Goal: Book appointment/travel/reservation

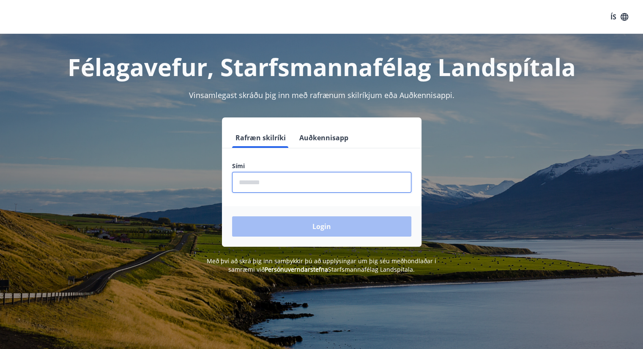
click at [252, 186] on input "phone" at bounding box center [321, 182] width 179 height 21
type input "********"
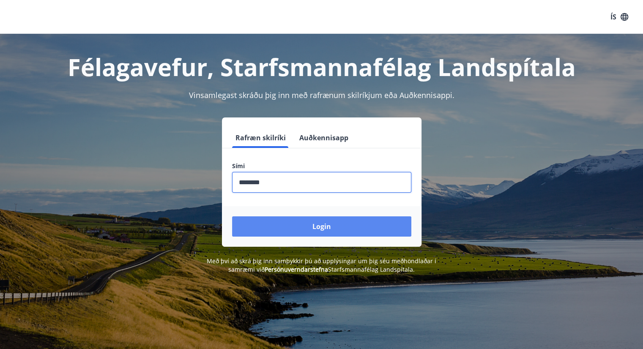
click at [286, 222] on button "Login" at bounding box center [321, 226] width 179 height 20
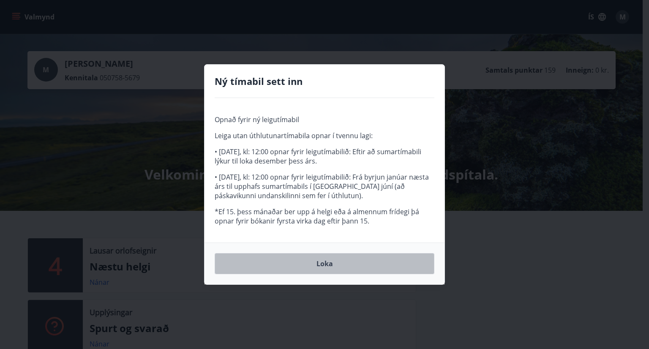
click at [325, 264] on button "Loka" at bounding box center [325, 263] width 220 height 21
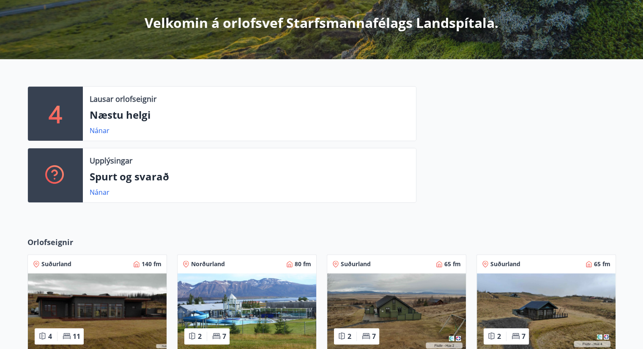
scroll to position [152, 0]
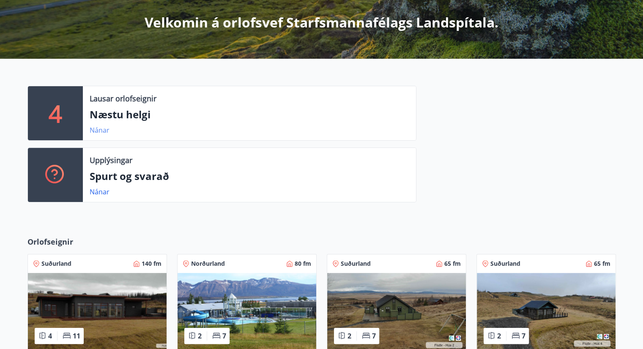
click at [101, 128] on link "Nánar" at bounding box center [100, 129] width 20 height 9
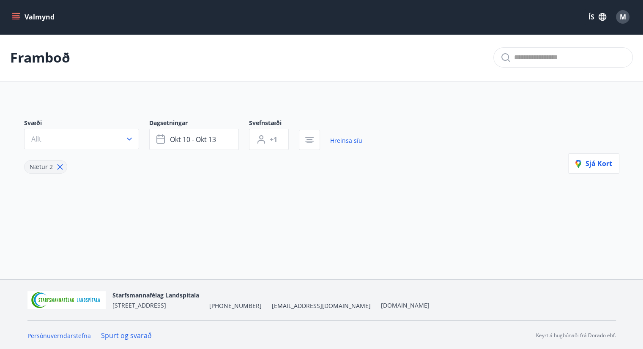
type input "*"
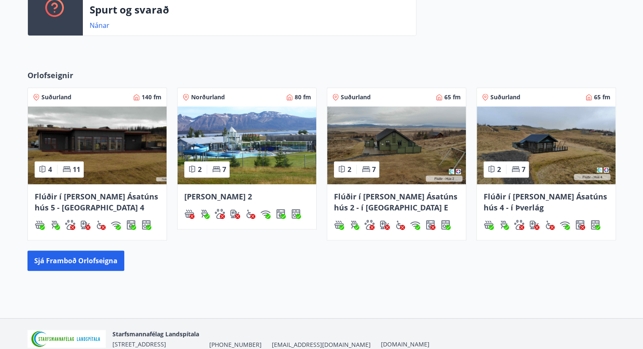
scroll to position [358, 0]
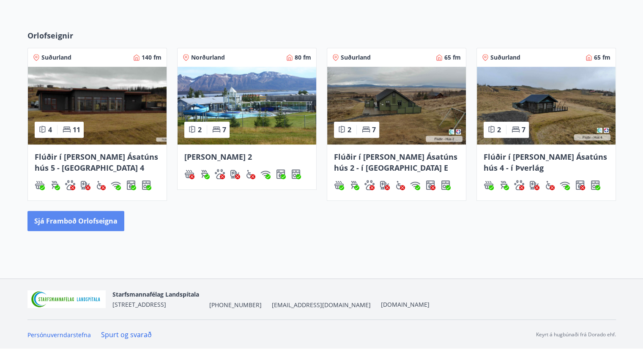
click at [83, 219] on button "Sjá framboð orlofseigna" at bounding box center [75, 221] width 97 height 20
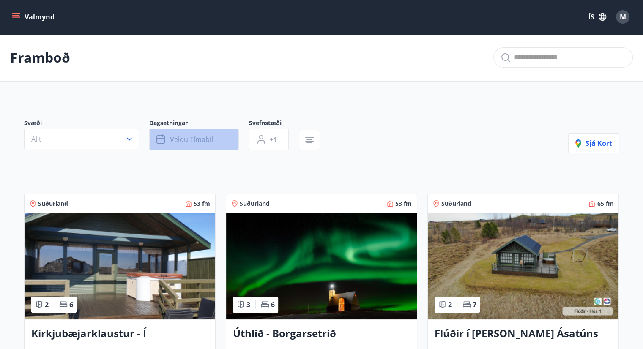
click at [199, 136] on span "Veldu tímabil" at bounding box center [191, 139] width 43 height 9
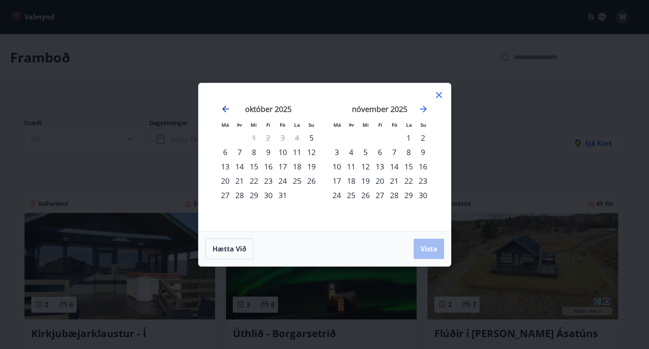
click at [229, 110] on icon "Move backward to switch to the previous month." at bounding box center [226, 109] width 10 height 10
click at [336, 180] on div "20" at bounding box center [337, 181] width 14 height 14
click at [426, 251] on span "Vista" at bounding box center [428, 248] width 17 height 9
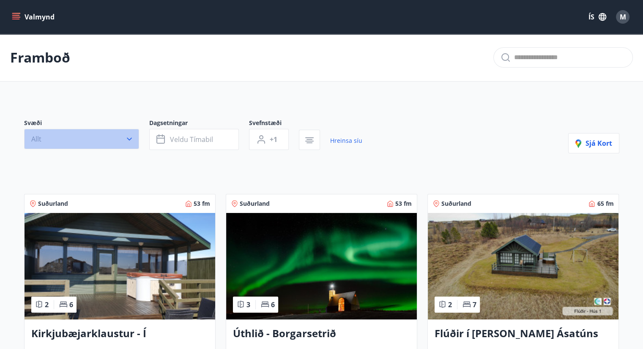
click at [131, 138] on icon "button" at bounding box center [129, 139] width 5 height 3
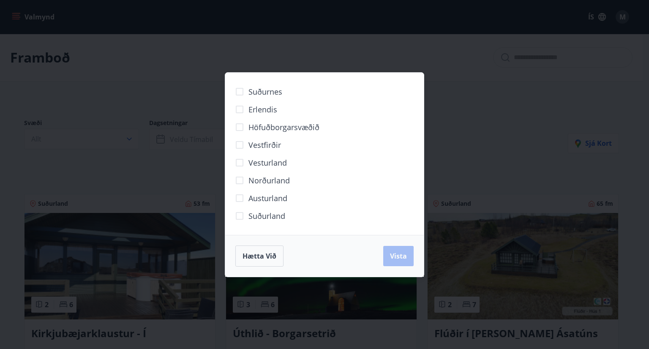
click at [482, 158] on div "Suðurnes Erlendis Höfuðborgarsvæðið [GEOGRAPHIC_DATA] [GEOGRAPHIC_DATA] [GEOGRA…" at bounding box center [324, 174] width 649 height 349
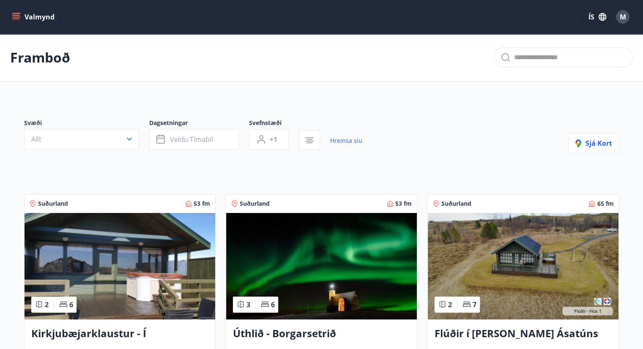
click at [17, 17] on icon "menu" at bounding box center [16, 16] width 9 height 1
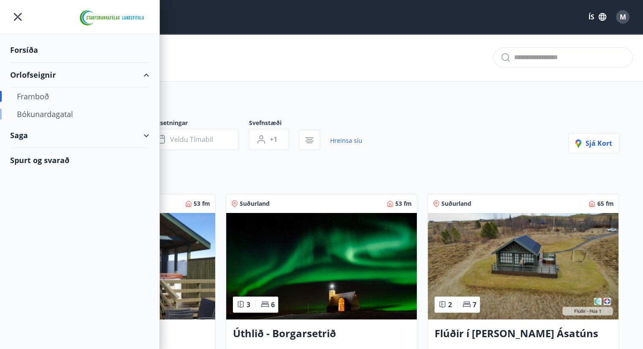
click at [41, 116] on div "Bókunardagatal" at bounding box center [79, 114] width 125 height 18
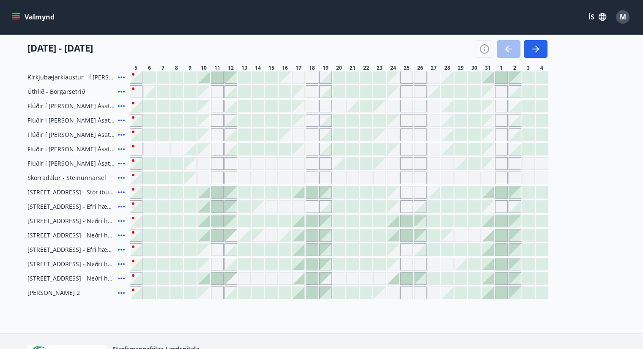
scroll to position [113, 0]
click at [390, 164] on div "Gráir dagar eru ekki bókanlegir" at bounding box center [393, 163] width 13 height 13
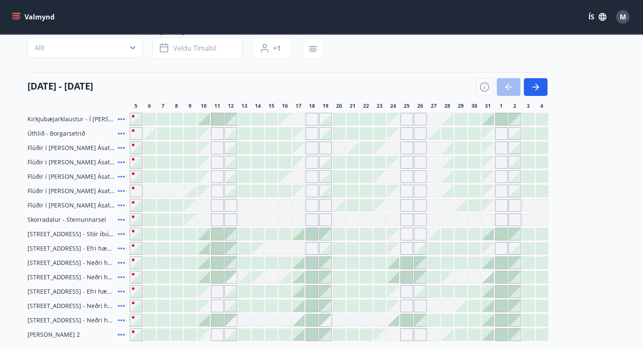
click at [51, 204] on span "Flúðir í [PERSON_NAME] Ásatúns hús 5 - [GEOGRAPHIC_DATA] 4" at bounding box center [70, 205] width 87 height 8
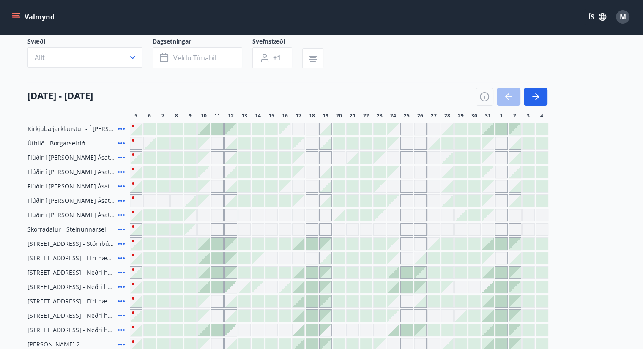
scroll to position [0, 0]
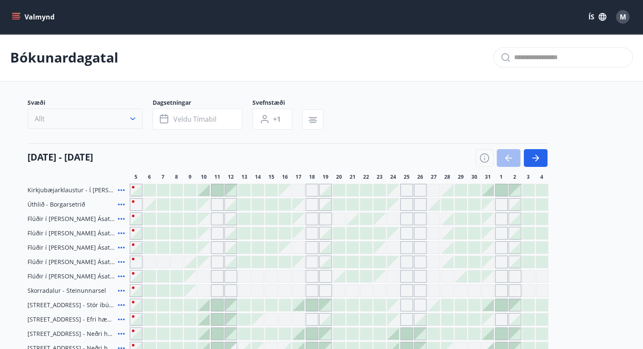
click at [136, 120] on icon "button" at bounding box center [132, 119] width 8 height 8
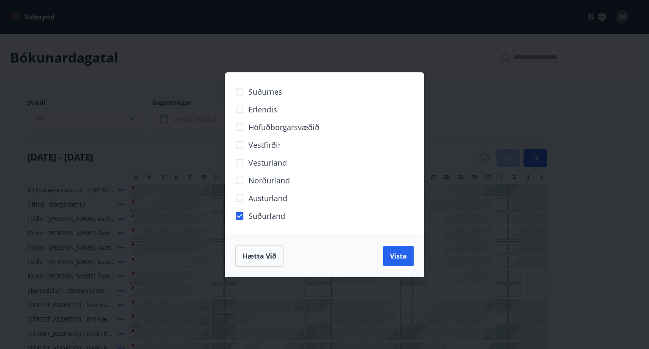
drag, startPoint x: 395, startPoint y: 254, endPoint x: 452, endPoint y: 221, distance: 65.5
click at [393, 257] on span "Vista" at bounding box center [398, 255] width 17 height 9
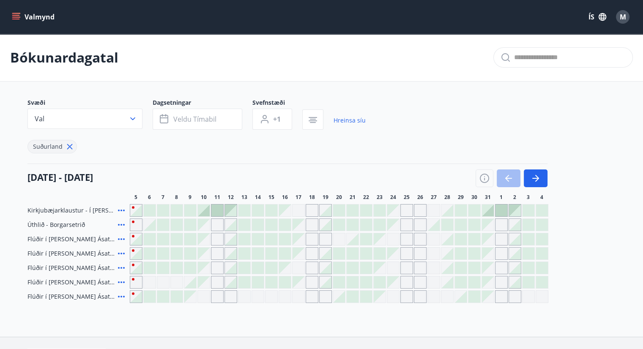
scroll to position [58, 0]
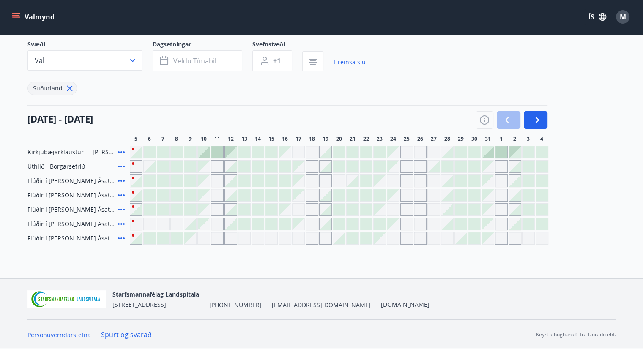
click at [449, 169] on div at bounding box center [447, 167] width 12 height 12
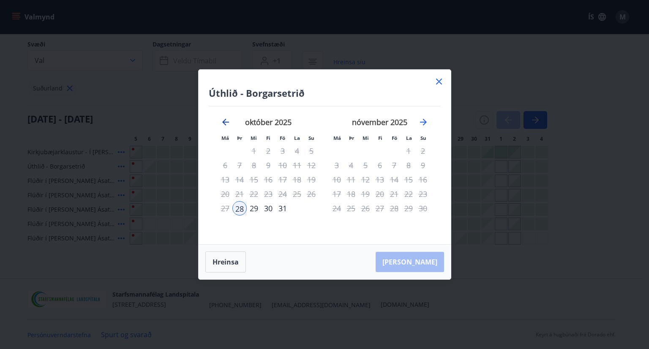
click at [226, 119] on icon "Move backward to switch to the previous month." at bounding box center [226, 122] width 10 height 10
click at [438, 82] on icon at bounding box center [439, 82] width 6 height 6
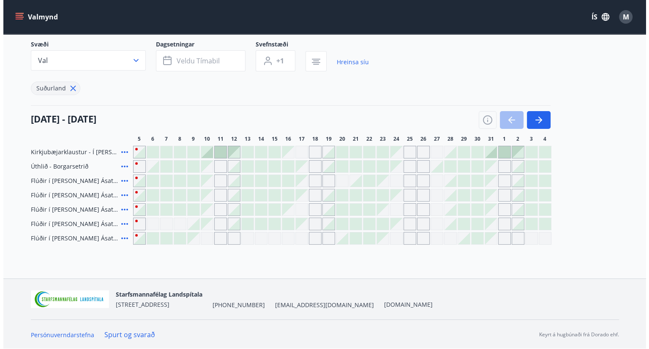
scroll to position [0, 0]
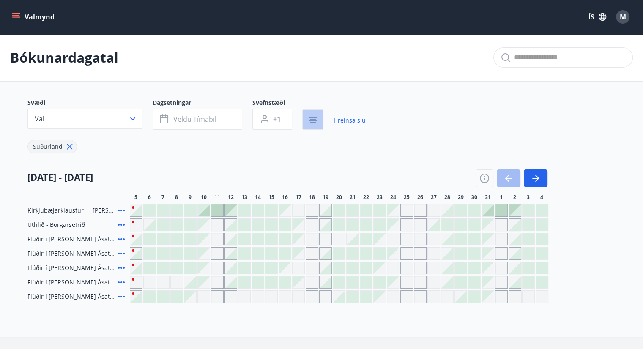
click at [311, 120] on icon "button" at bounding box center [312, 120] width 8 height 1
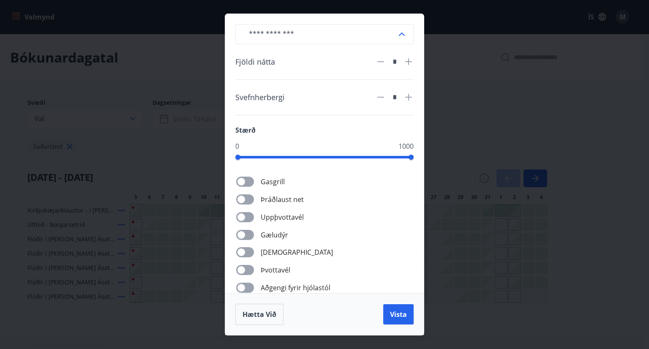
click at [512, 204] on div "​ Fjöldi nátta * Svefnherbergi * Stærð 0 1000 Gasgrill Þráðlaust net Uppþvottav…" at bounding box center [324, 174] width 649 height 349
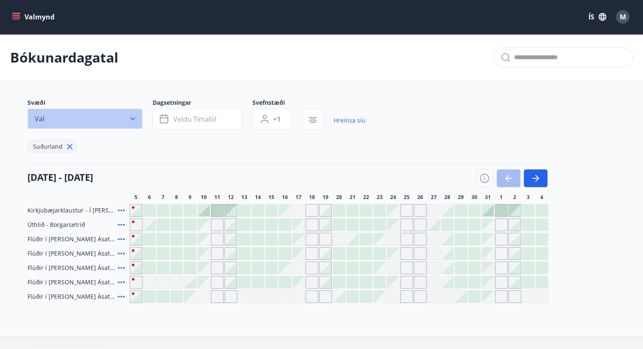
click at [132, 121] on icon "button" at bounding box center [132, 119] width 8 height 8
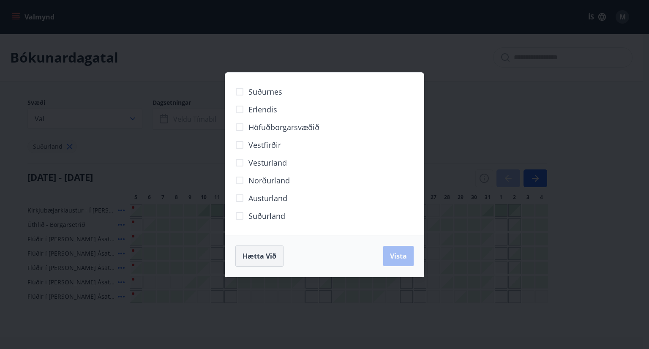
click at [260, 256] on span "Hætta við" at bounding box center [260, 255] width 34 height 9
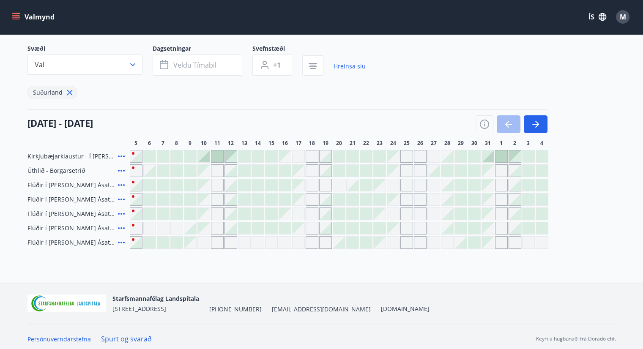
scroll to position [58, 0]
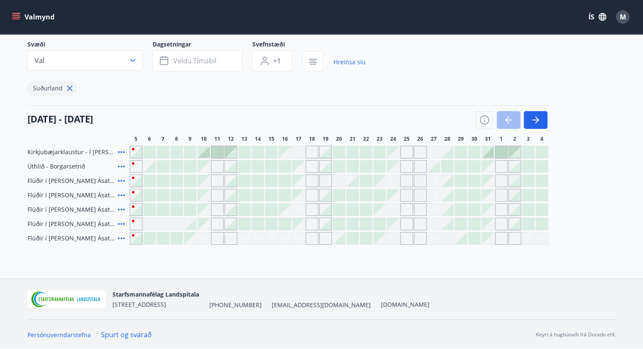
click at [120, 150] on icon at bounding box center [121, 152] width 10 height 10
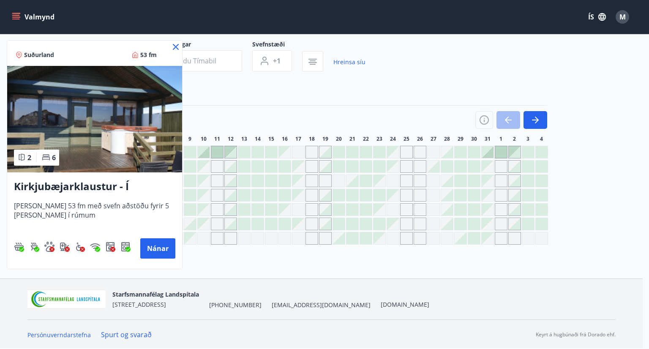
click at [249, 21] on div at bounding box center [324, 174] width 649 height 349
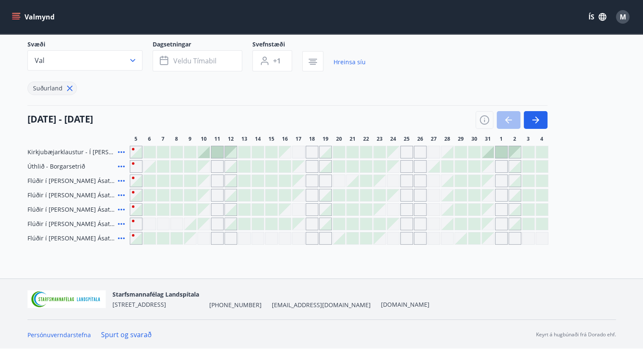
click at [69, 88] on icon at bounding box center [69, 88] width 9 height 9
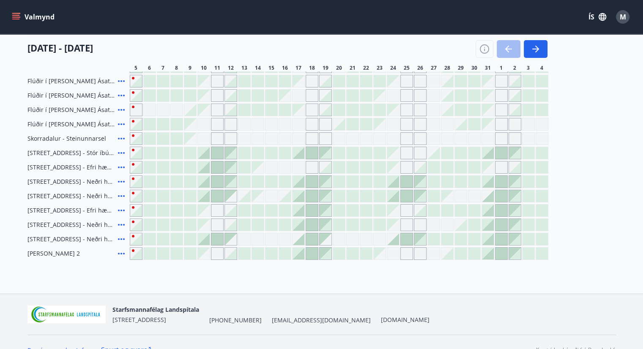
scroll to position [167, 0]
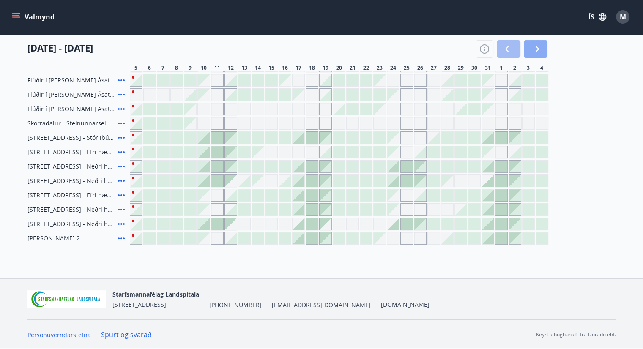
click at [532, 52] on icon "button" at bounding box center [535, 49] width 10 height 10
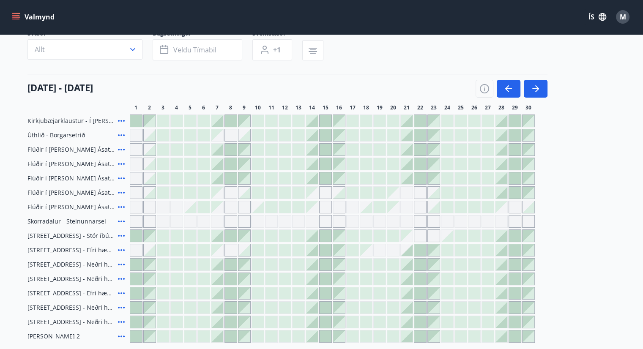
scroll to position [42, 0]
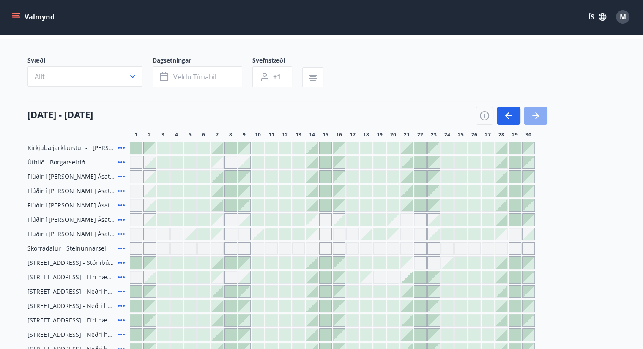
click at [537, 113] on icon "button" at bounding box center [535, 116] width 10 height 10
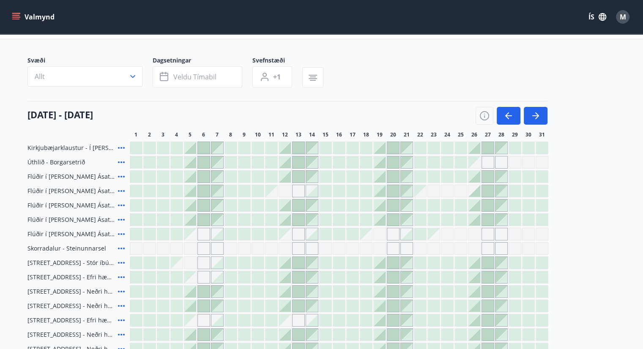
click at [451, 114] on div "[DATE] - [DATE]" at bounding box center [287, 113] width 520 height 24
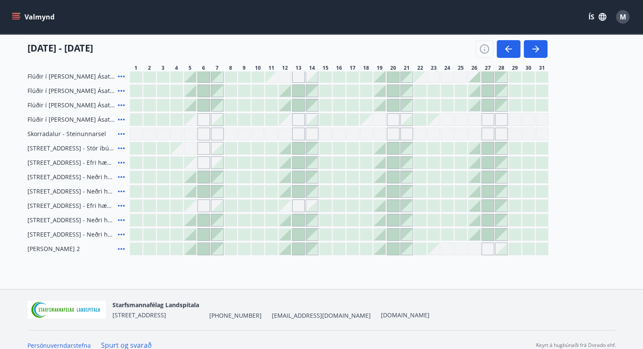
scroll to position [157, 0]
click at [505, 45] on icon "button" at bounding box center [508, 49] width 10 height 10
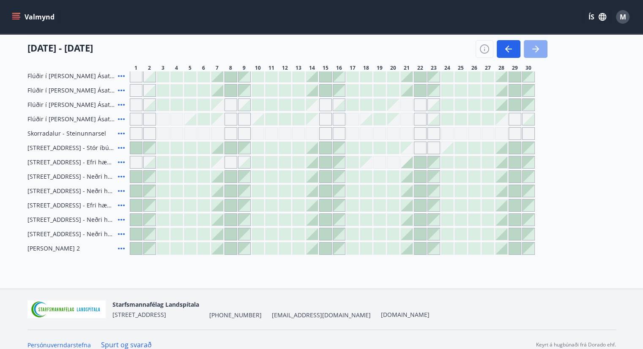
click at [540, 46] on button "button" at bounding box center [536, 49] width 24 height 18
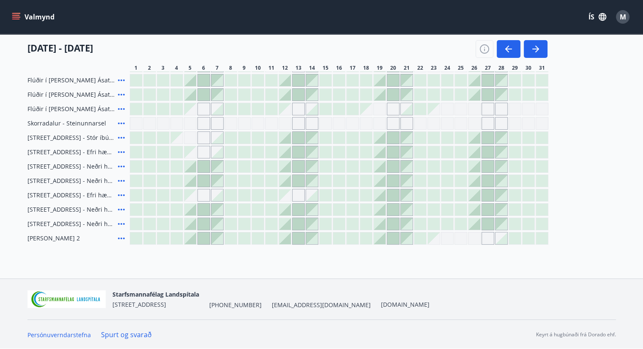
scroll to position [0, 0]
